Goal: Check status

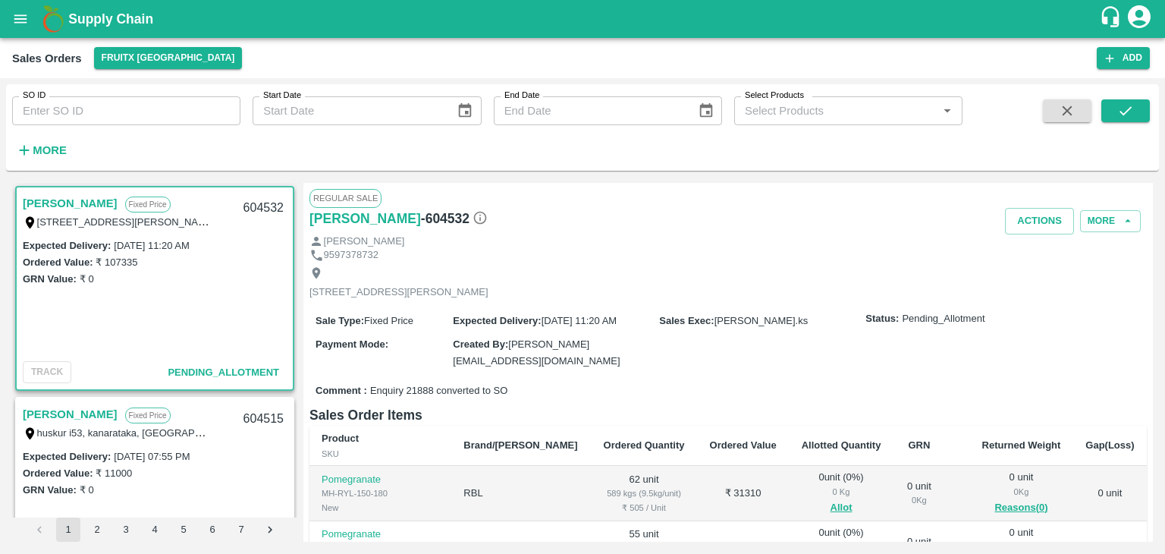
click at [142, 292] on div "Expected Delivery : [DATE] 11:20 AM Ordered Value: ₹ 107335 GRN Value: ₹ 0" at bounding box center [155, 296] width 276 height 119
click at [184, 253] on div "Ordered Value: ₹ 107335" at bounding box center [155, 261] width 264 height 17
click at [55, 11] on img at bounding box center [53, 19] width 30 height 30
click at [0, 33] on div "Supply Chain" at bounding box center [582, 19] width 1165 height 38
click at [39, 10] on img at bounding box center [53, 19] width 30 height 30
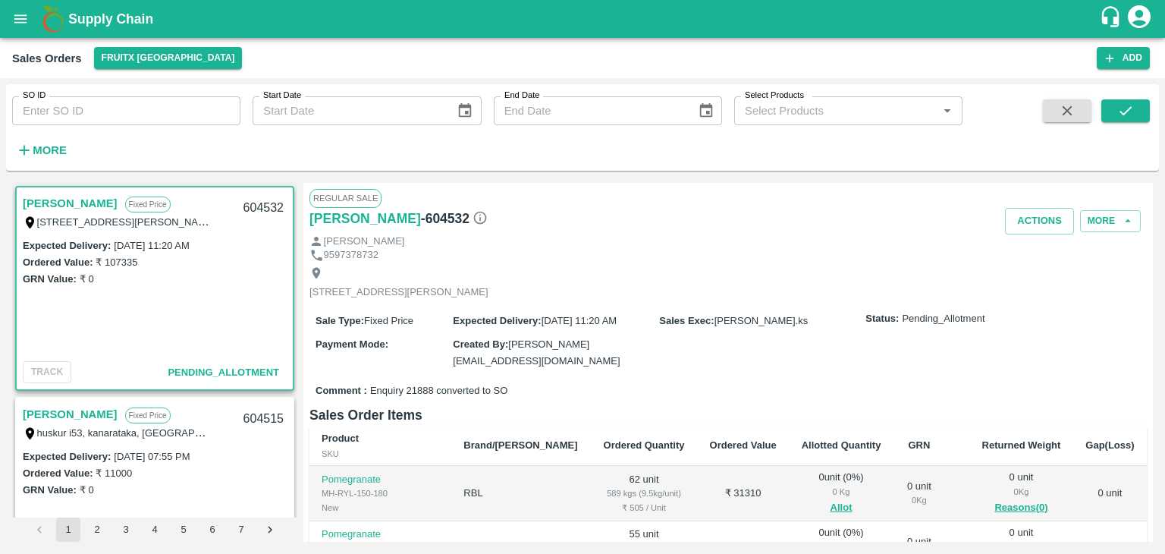
click at [39, 10] on img at bounding box center [53, 19] width 30 height 30
